Goal: Transaction & Acquisition: Purchase product/service

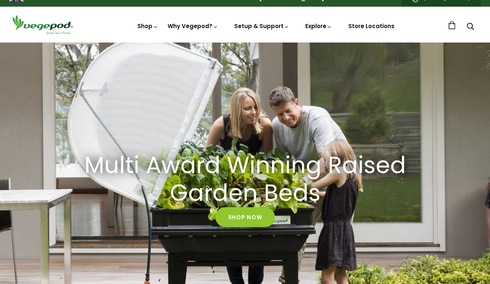
scroll to position [11, 0]
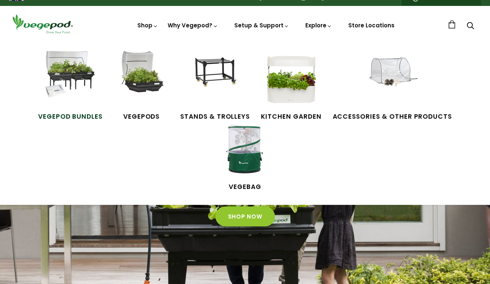
click at [43, 70] on img at bounding box center [71, 79] width 56 height 56
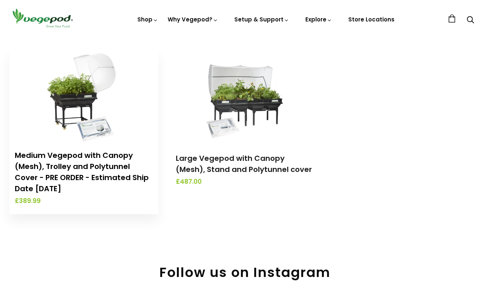
scroll to position [264, 0]
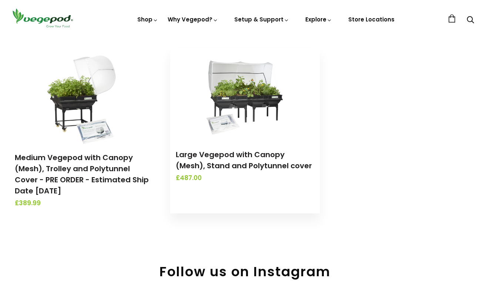
click at [238, 93] on img at bounding box center [245, 94] width 78 height 93
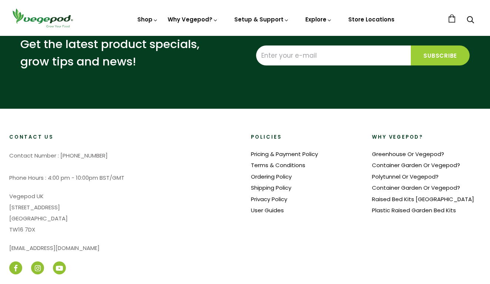
scroll to position [601, 0]
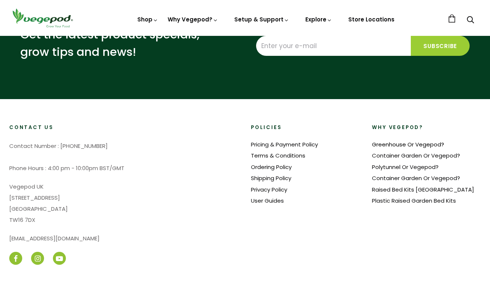
click at [381, 142] on link "Greenhouse Or Vegepod?" at bounding box center [408, 145] width 72 height 8
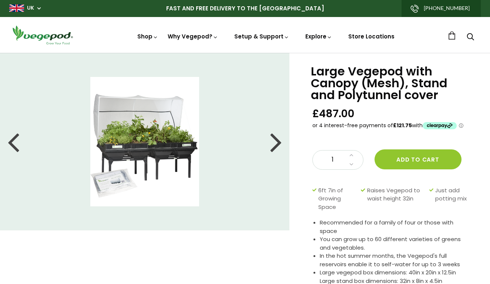
click at [278, 145] on div at bounding box center [276, 141] width 12 height 33
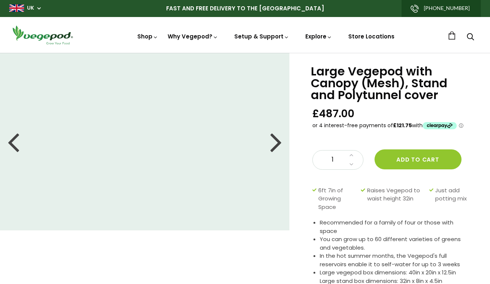
click at [278, 145] on div at bounding box center [276, 141] width 12 height 33
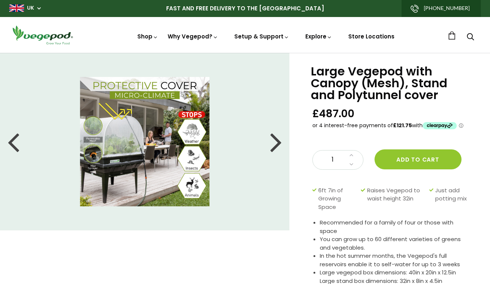
click at [278, 145] on div at bounding box center [276, 141] width 12 height 33
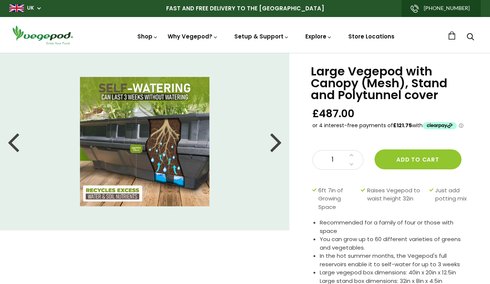
click at [277, 143] on div at bounding box center [276, 141] width 12 height 33
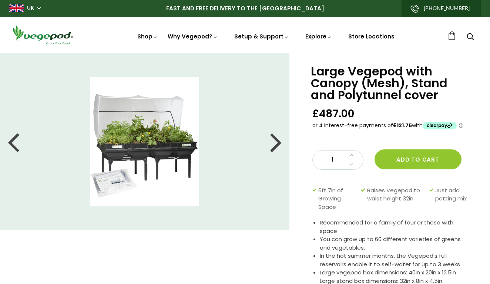
click at [277, 143] on div at bounding box center [276, 141] width 12 height 33
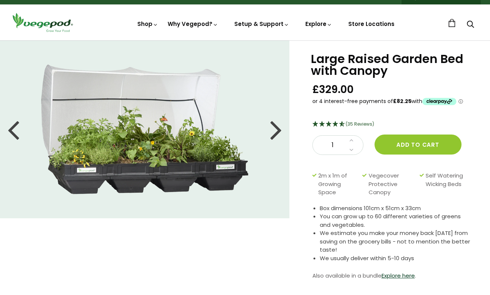
scroll to position [13, 0]
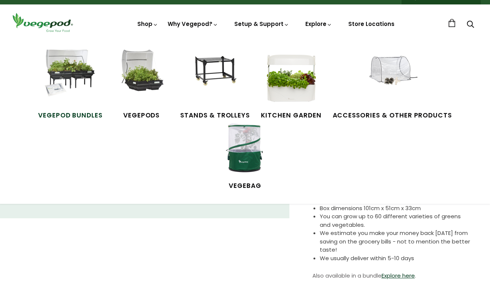
click at [43, 73] on img at bounding box center [71, 78] width 56 height 56
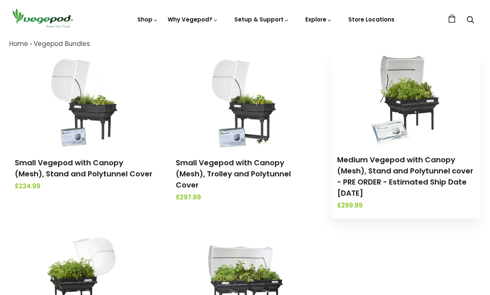
scroll to position [172, 0]
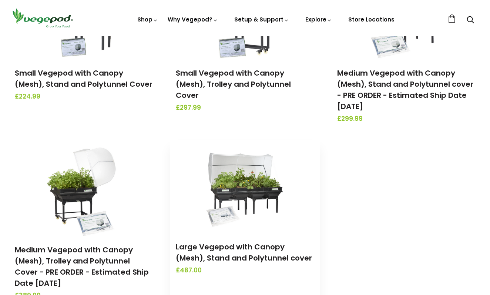
click at [241, 183] on img at bounding box center [245, 186] width 78 height 93
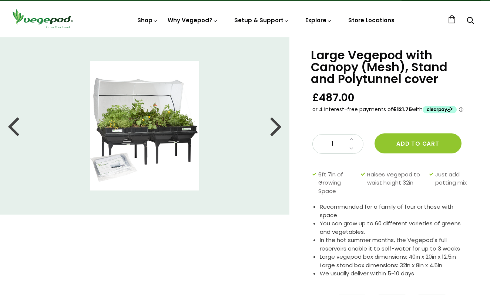
scroll to position [16, 0]
